Goal: Navigation & Orientation: Find specific page/section

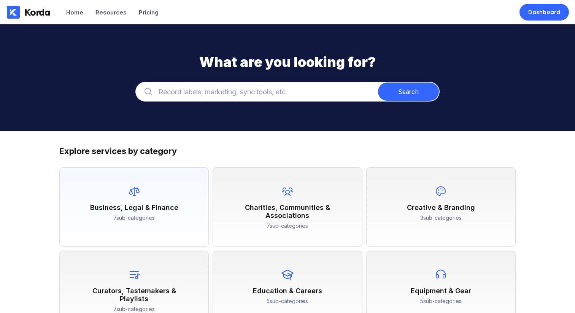
click at [161, 196] on div "Business, Legal & Finance 7 sub-categories" at bounding box center [134, 203] width 134 height 56
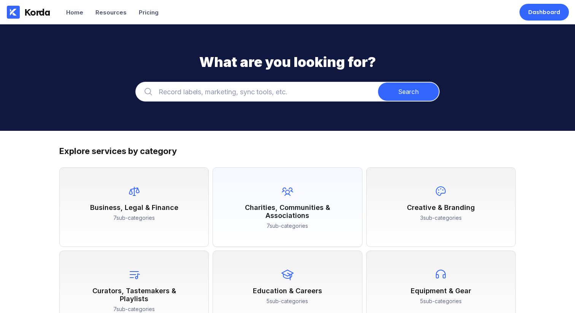
click at [239, 173] on div "Charities, Communities & Associations 7 sub-categories" at bounding box center [288, 207] width 150 height 80
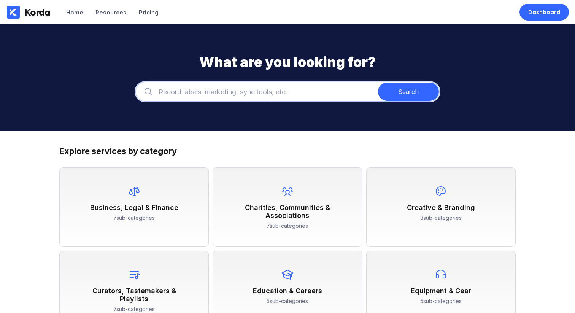
click at [199, 94] on input "text" at bounding box center [287, 92] width 304 height 20
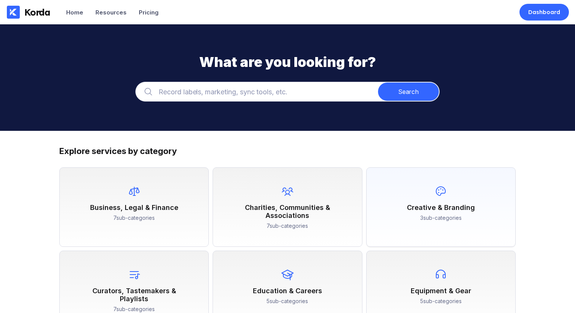
click at [429, 219] on div "3 sub-categories" at bounding box center [440, 217] width 41 height 10
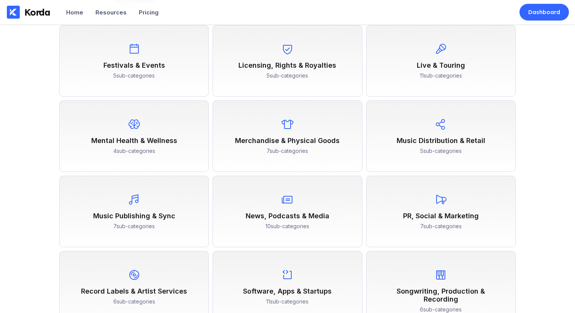
scroll to position [333, 0]
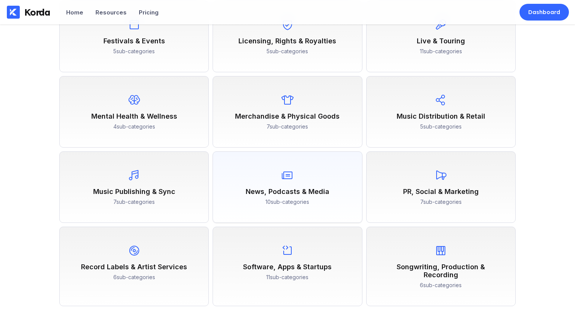
click at [283, 188] on div "News, Podcasts & Media" at bounding box center [288, 192] width 84 height 8
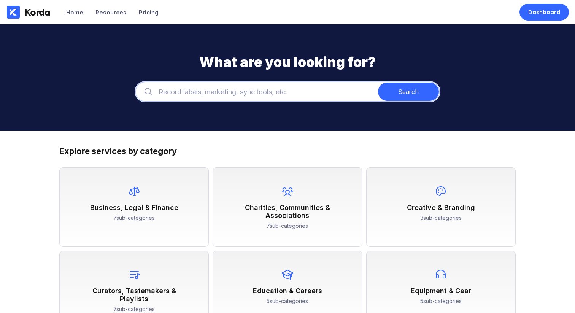
click at [217, 87] on input "text" at bounding box center [287, 92] width 304 height 20
type input "f"
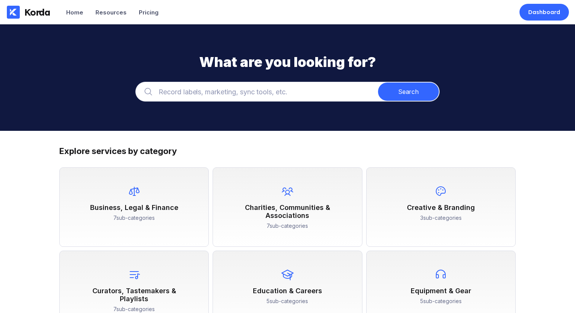
click at [268, 44] on div "What are you looking for? Search" at bounding box center [287, 77] width 575 height 107
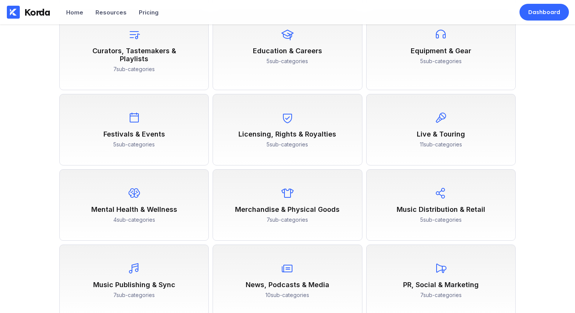
scroll to position [292, 0]
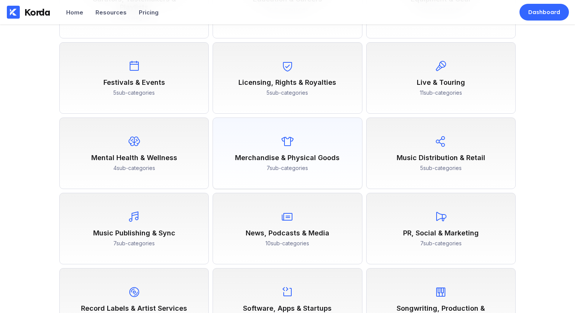
click at [288, 142] on div "Merchandise & Physical Goods 7 sub-categories" at bounding box center [288, 154] width 134 height 56
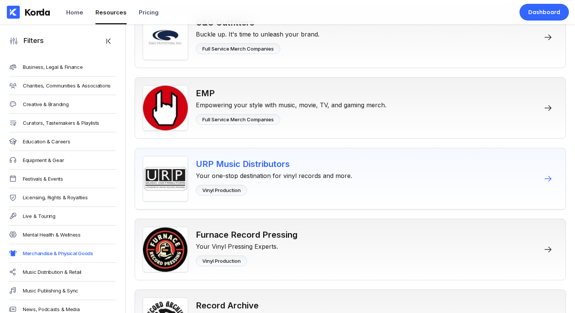
scroll to position [467, 0]
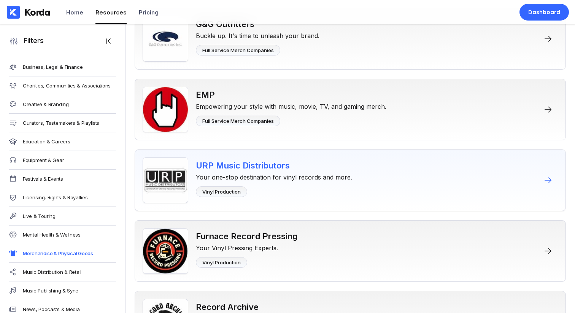
click at [247, 179] on div "Your one-stop destination for vinyl records and more." at bounding box center [274, 175] width 156 height 11
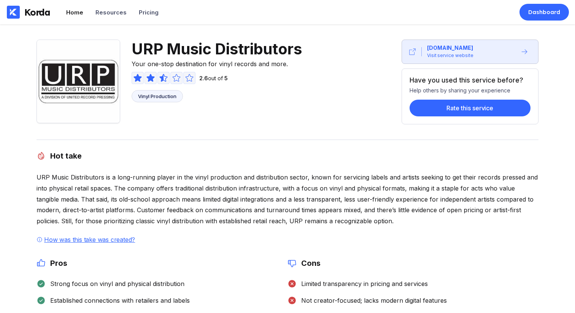
click at [72, 10] on div "Home" at bounding box center [74, 12] width 17 height 7
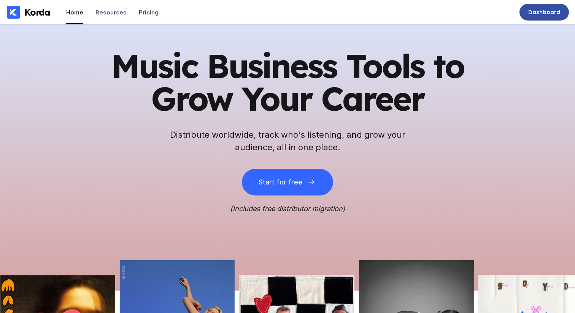
click at [547, 12] on div "Dashboard" at bounding box center [544, 12] width 32 height 8
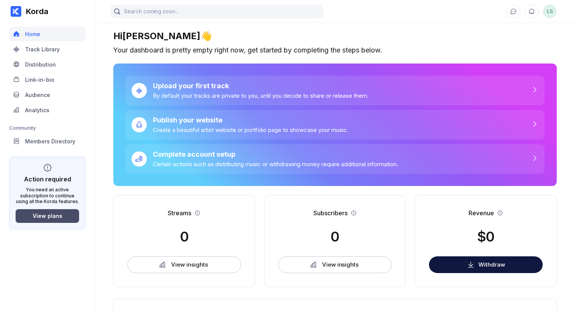
click at [58, 217] on div "View plans" at bounding box center [48, 216] width 30 height 6
click at [52, 49] on div "Track Library" at bounding box center [42, 49] width 35 height 6
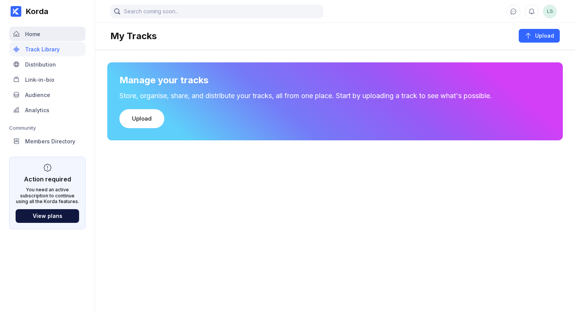
click at [48, 33] on div "Home" at bounding box center [47, 34] width 76 height 14
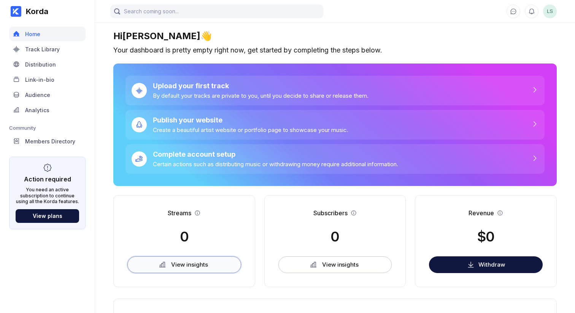
click at [191, 263] on div "View insights" at bounding box center [189, 265] width 37 height 8
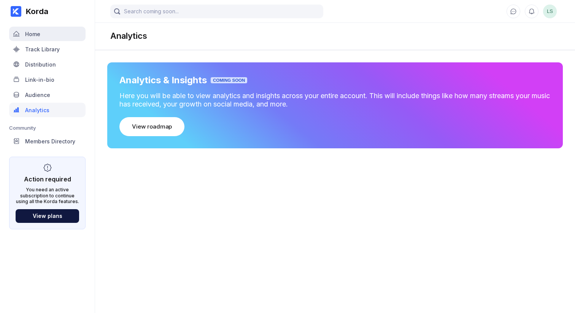
click at [45, 35] on div "Home" at bounding box center [47, 34] width 76 height 14
